Goal: Task Accomplishment & Management: Manage account settings

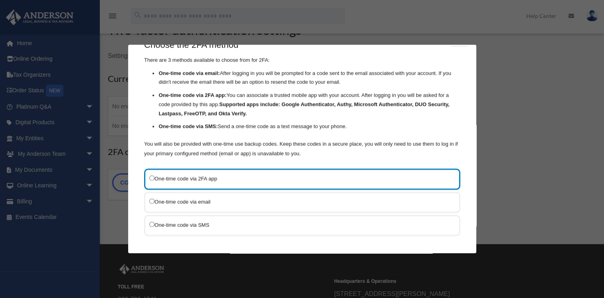
scroll to position [40, 0]
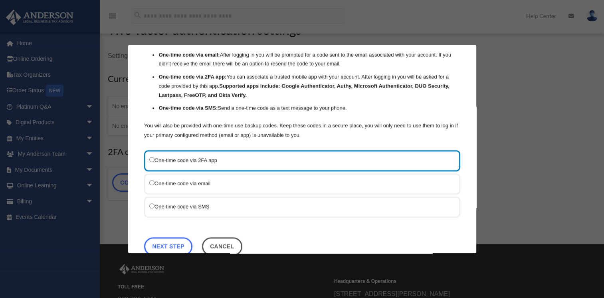
click at [156, 206] on label "One-time code via SMS" at bounding box center [298, 206] width 298 height 10
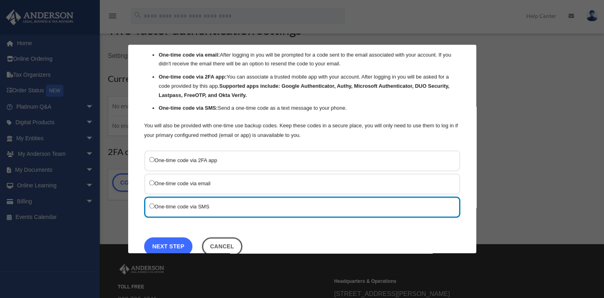
click at [174, 245] on link "Next Step" at bounding box center [168, 246] width 48 height 18
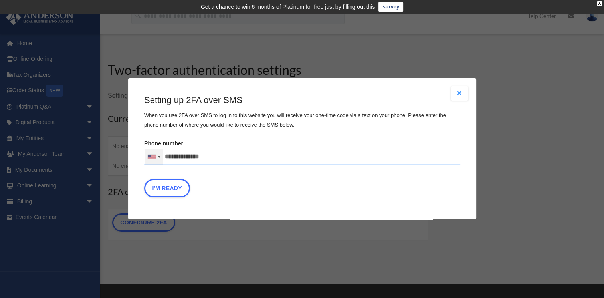
drag, startPoint x: 236, startPoint y: 159, endPoint x: 160, endPoint y: 159, distance: 76.3
click at [160, 159] on div "United States +1 United Kingdom +44 Afghanistan (‫افغانستان‬‎) +93 Albania (Shq…" at bounding box center [302, 157] width 316 height 16
click at [0, 0] on input "Verification Code:" at bounding box center [0, 0] width 0 height 0
click at [240, 153] on input "**********" at bounding box center [302, 157] width 316 height 16
type input "**********"
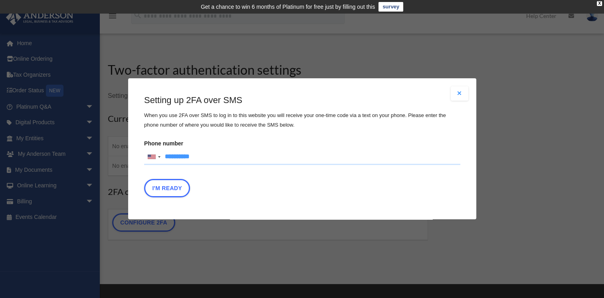
click at [398, 209] on div "Are you sure? Any unsaved changes will be lost! Yes No Choose the 2FA method Th…" at bounding box center [302, 148] width 348 height 141
click at [153, 192] on button "I'm Ready" at bounding box center [167, 188] width 46 height 18
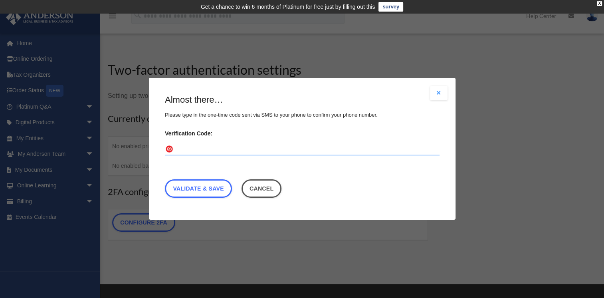
click at [271, 148] on input "Verification Code:" at bounding box center [302, 149] width 275 height 13
type input "******"
click at [217, 189] on link "Validate & Save" at bounding box center [198, 189] width 67 height 18
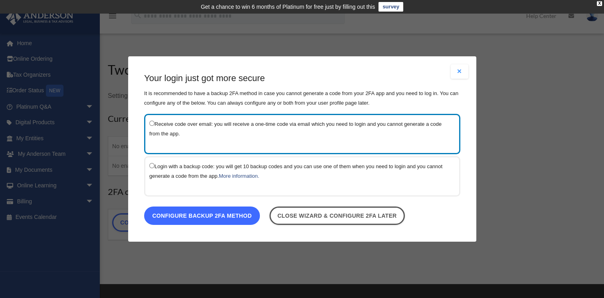
click at [222, 217] on link "Configure backup 2FA method" at bounding box center [202, 215] width 116 height 18
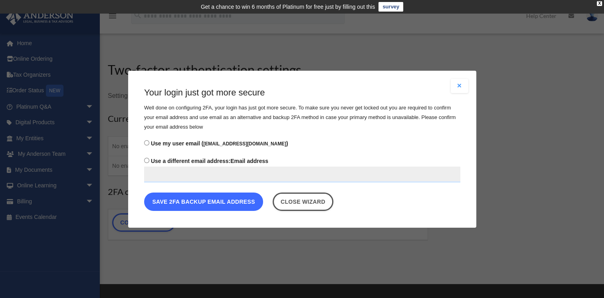
click at [222, 202] on button "Save 2FA backup email address" at bounding box center [203, 201] width 119 height 18
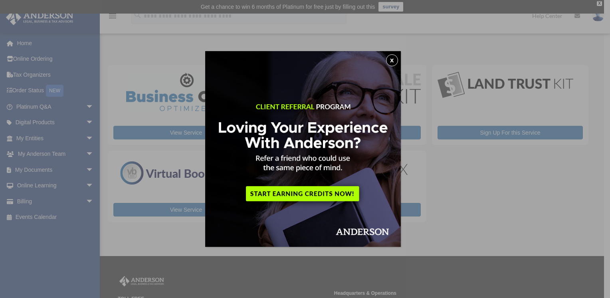
click at [393, 60] on button "x" at bounding box center [392, 60] width 12 height 12
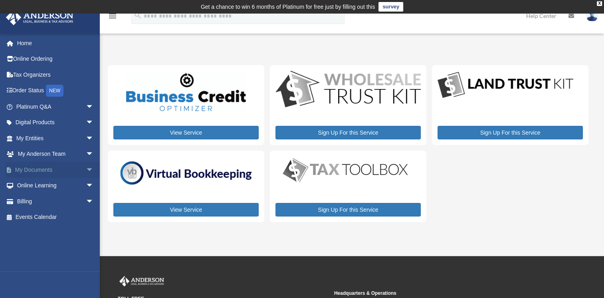
click at [34, 167] on link "My Documents arrow_drop_down" at bounding box center [56, 170] width 100 height 16
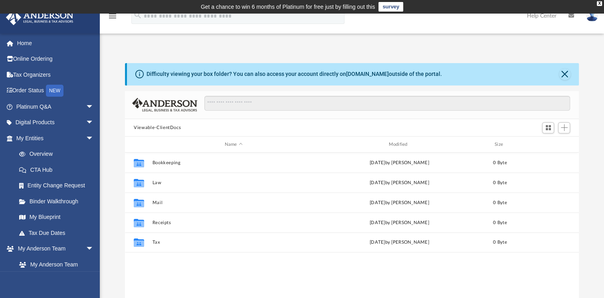
scroll to position [175, 447]
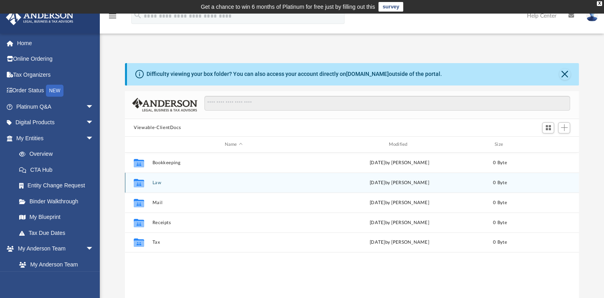
click at [158, 185] on div "Collaborated Folder Law Wed Sep 17 2025 by Charles Rogler 0 Byte" at bounding box center [352, 183] width 454 height 20
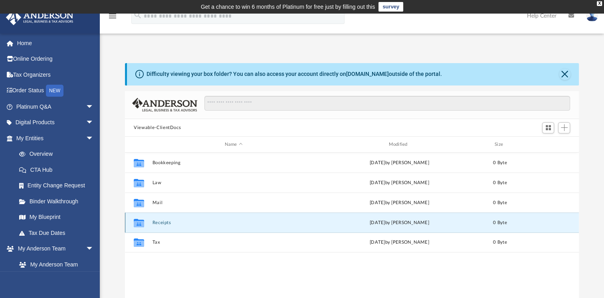
click at [157, 224] on button "Receipts" at bounding box center [234, 222] width 163 height 5
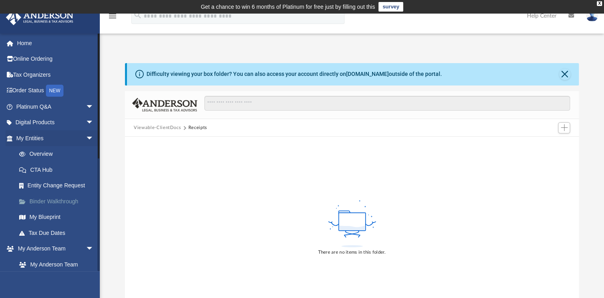
click at [59, 203] on link "Binder Walkthrough" at bounding box center [58, 201] width 95 height 16
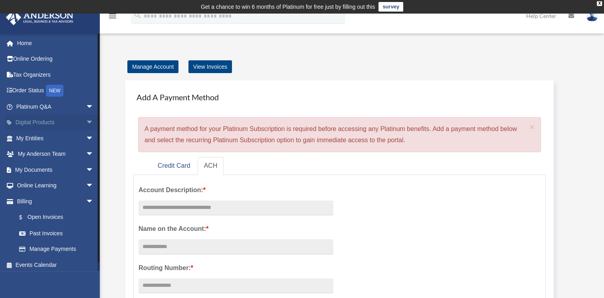
click at [86, 124] on span "arrow_drop_down" at bounding box center [94, 123] width 16 height 16
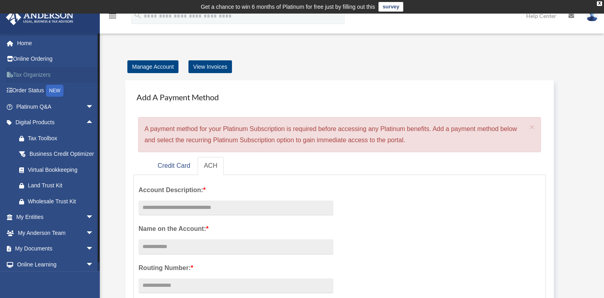
click at [28, 75] on link "Tax Organizers" at bounding box center [56, 75] width 100 height 16
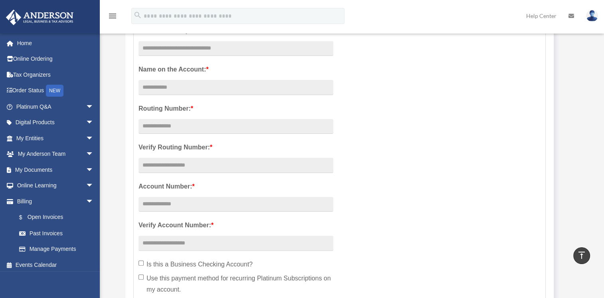
scroll to position [40, 0]
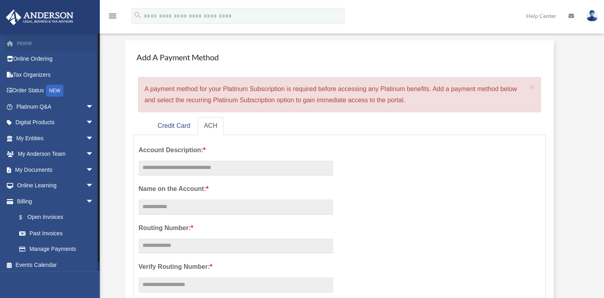
click at [27, 47] on link "Home" at bounding box center [56, 43] width 100 height 16
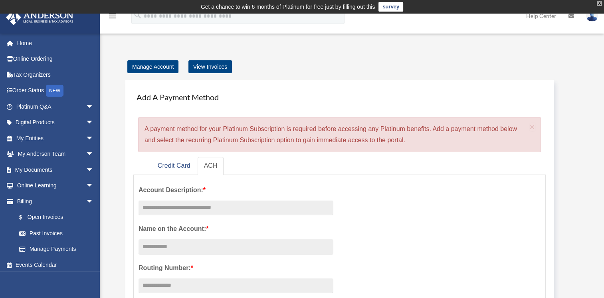
click at [599, 4] on div "X" at bounding box center [599, 3] width 5 height 5
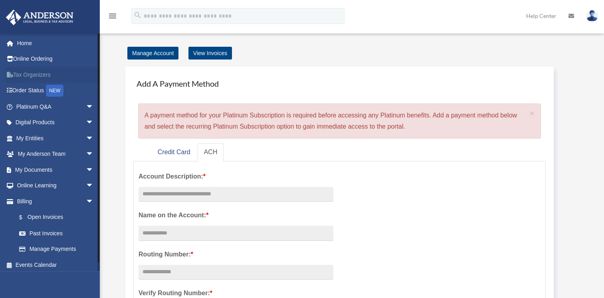
scroll to position [40, 0]
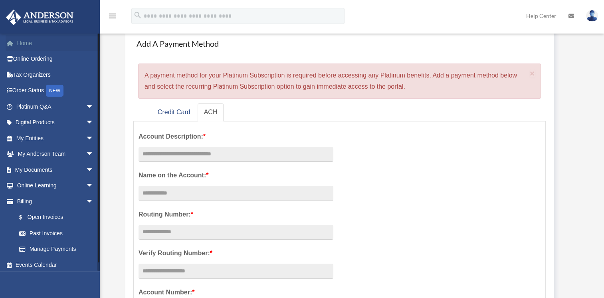
click at [11, 41] on span at bounding box center [14, 44] width 6 height 6
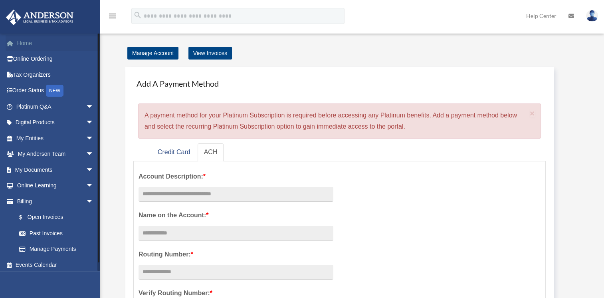
click at [22, 48] on link "Home" at bounding box center [56, 43] width 100 height 16
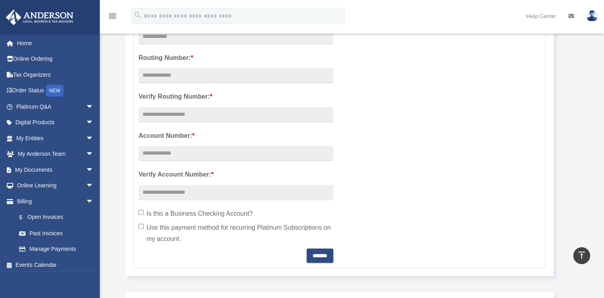
scroll to position [151, 0]
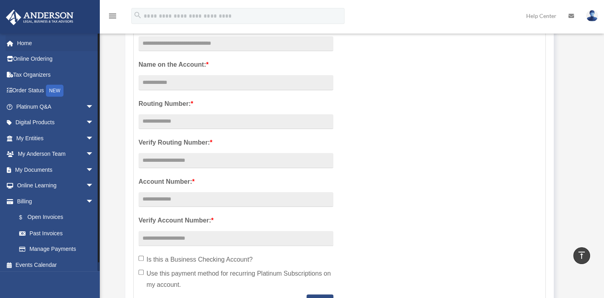
click at [4, 44] on li "Home" at bounding box center [53, 43] width 106 height 16
click at [20, 44] on link "Home" at bounding box center [56, 43] width 100 height 16
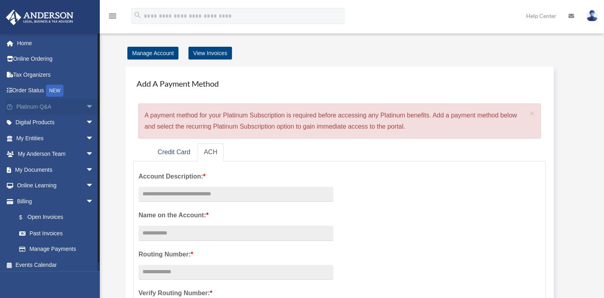
click at [86, 109] on span "arrow_drop_down" at bounding box center [94, 107] width 16 height 16
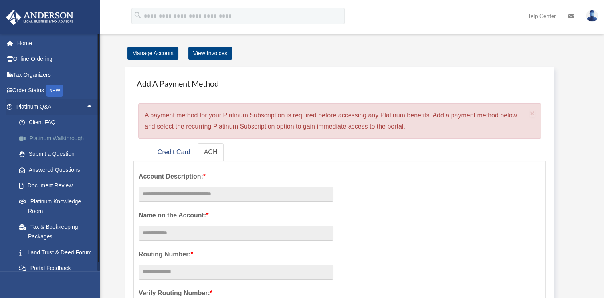
click at [67, 143] on link "Platinum Walkthrough" at bounding box center [58, 138] width 95 height 16
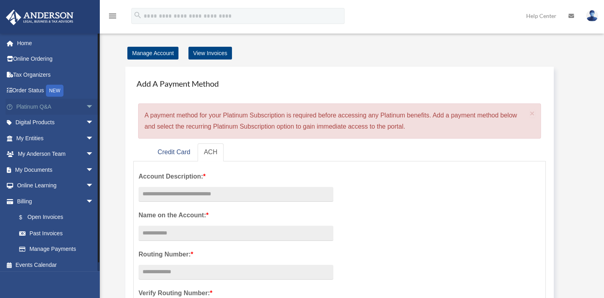
click at [22, 105] on link "Platinum Q&A arrow_drop_down" at bounding box center [56, 107] width 100 height 16
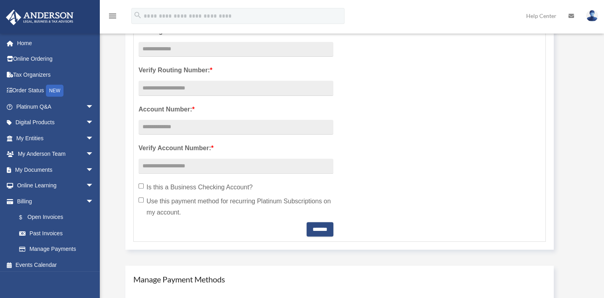
scroll to position [319, 0]
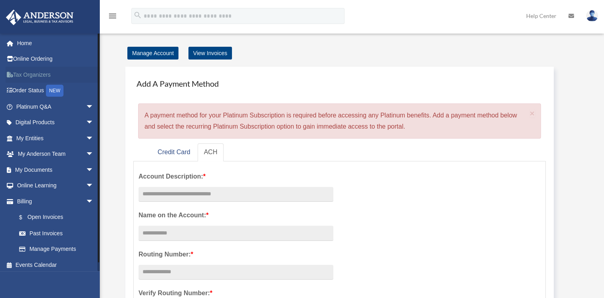
click at [22, 79] on link "Tax Organizers" at bounding box center [56, 75] width 100 height 16
click at [86, 155] on span "arrow_drop_down" at bounding box center [94, 154] width 16 height 16
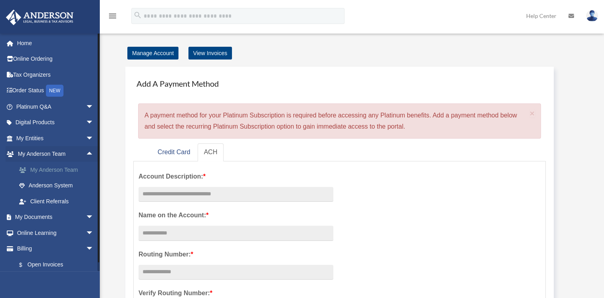
click at [71, 169] on link "My Anderson Team" at bounding box center [58, 170] width 95 height 16
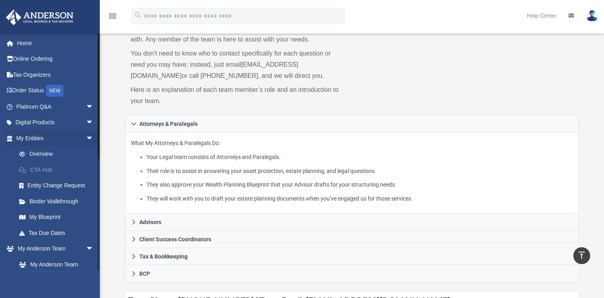
scroll to position [38, 0]
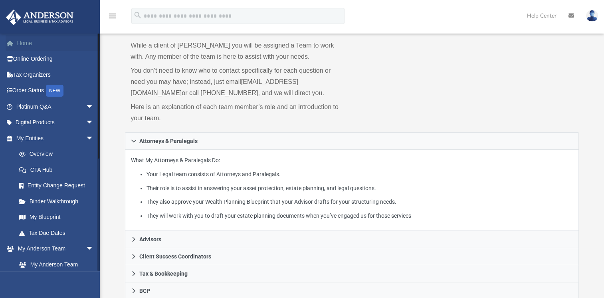
click at [16, 42] on span at bounding box center [14, 44] width 6 height 6
